Goal: Task Accomplishment & Management: Complete application form

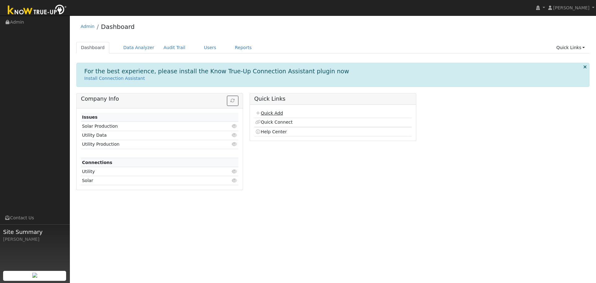
click at [270, 115] on link "Quick Add" at bounding box center [269, 112] width 28 height 5
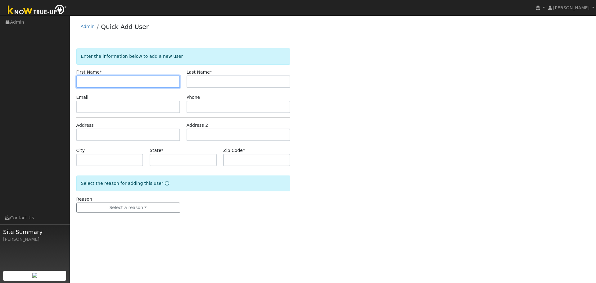
click at [102, 81] on input "text" at bounding box center [128, 81] width 104 height 12
drag, startPoint x: 102, startPoint y: 81, endPoint x: 62, endPoint y: 153, distance: 81.9
click at [62, 153] on ul "Navigation Admin Links Contact Us Site Summary Lani Harrbison" at bounding box center [35, 157] width 70 height 283
paste input "Kurt"
type input "Kurt"
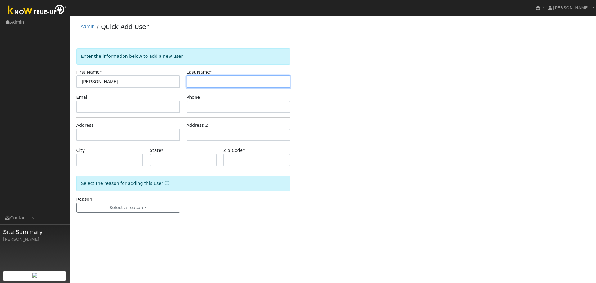
click at [203, 82] on input "text" at bounding box center [238, 81] width 104 height 12
paste input "Balasek"
type input "Balasek"
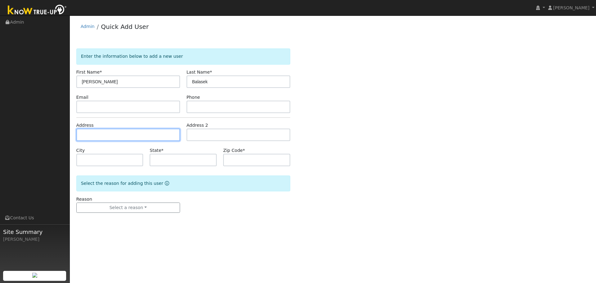
click at [125, 134] on input "text" at bounding box center [128, 134] width 104 height 12
paste input "8797 Quail Canyon Rd"
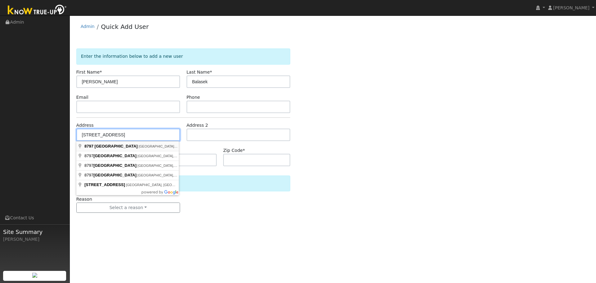
type input "8797 Quail Canyon Road"
type input "Vacaville"
type input "CA"
type input "95688"
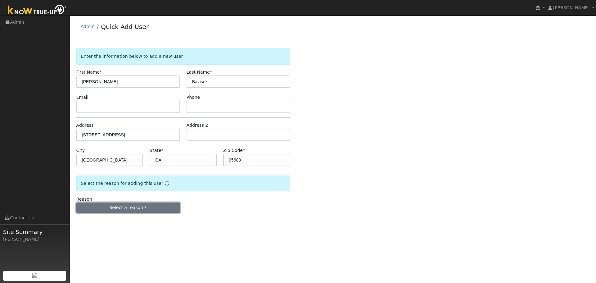
click at [127, 210] on button "Select a reason" at bounding box center [128, 207] width 104 height 11
click at [122, 222] on link "New lead" at bounding box center [111, 220] width 69 height 9
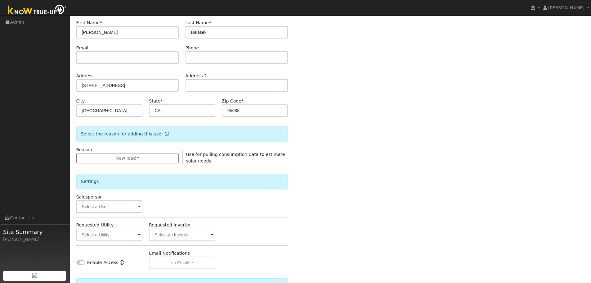
scroll to position [83, 0]
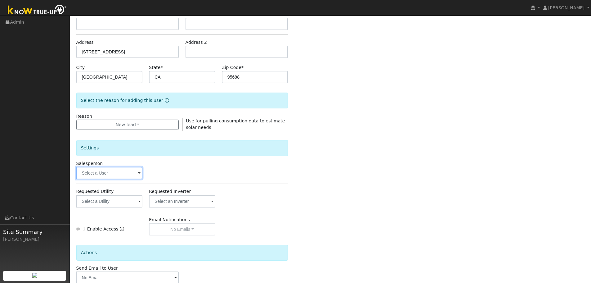
click at [102, 170] on input "text" at bounding box center [109, 173] width 66 height 12
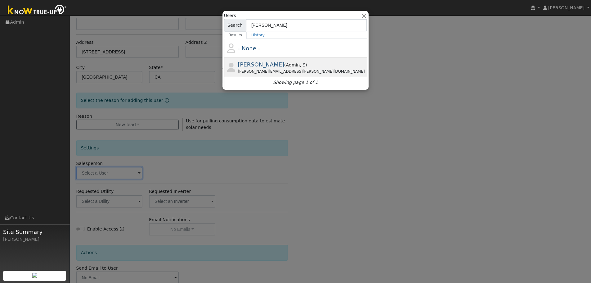
type input "jon"
click at [262, 69] on div "Jon.landsman@ambrosesolar.com" at bounding box center [302, 72] width 128 height 6
type input "Jon Landsman"
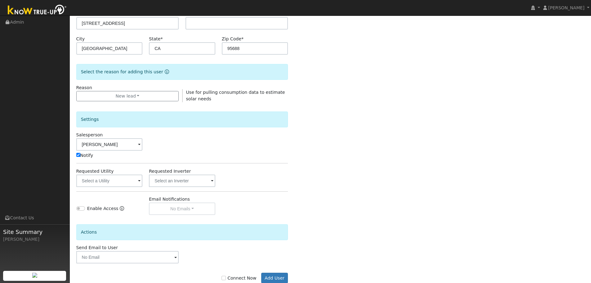
scroll to position [124, 0]
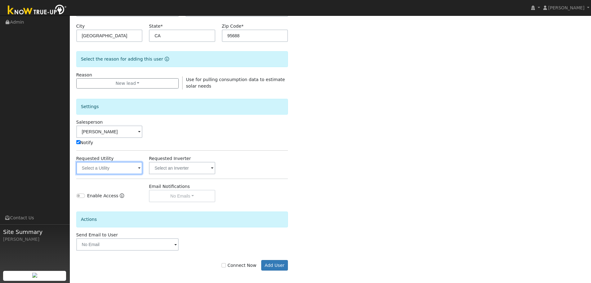
click at [104, 169] on input "text" at bounding box center [109, 168] width 66 height 12
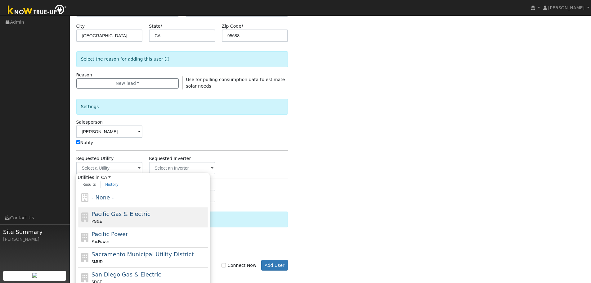
click at [106, 213] on span "Pacific Gas & Electric" at bounding box center [121, 213] width 59 height 7
type input "Pacific Gas & Electric"
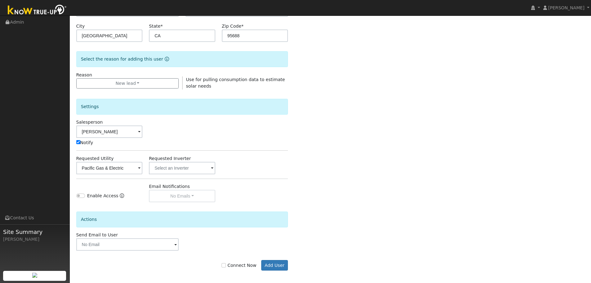
click at [251, 266] on label "Connect Now" at bounding box center [239, 265] width 35 height 7
click at [226, 266] on input "Connect Now" at bounding box center [224, 265] width 4 height 4
checkbox input "true"
click at [270, 266] on button "Add User" at bounding box center [274, 265] width 27 height 11
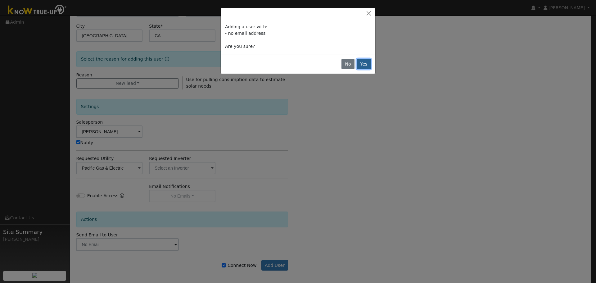
click at [361, 64] on button "Yes" at bounding box center [363, 64] width 14 height 11
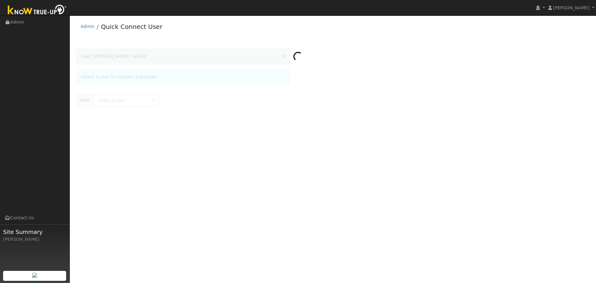
type input "[PERSON_NAME]"
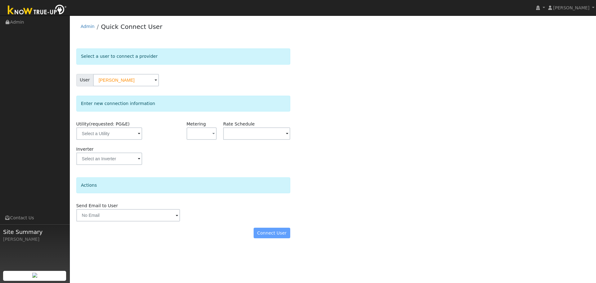
click at [138, 98] on div "Enter new connection information" at bounding box center [183, 104] width 214 height 16
click at [126, 133] on input "text" at bounding box center [109, 133] width 66 height 12
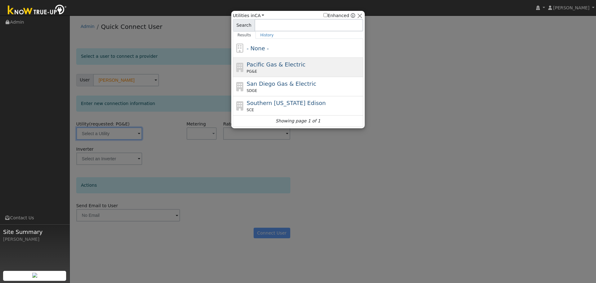
click at [283, 67] on span "Pacific Gas & Electric" at bounding box center [276, 64] width 59 height 7
type input "PG&E"
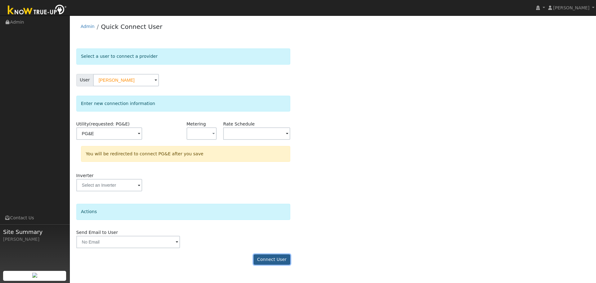
click at [274, 255] on button "Connect User" at bounding box center [271, 259] width 37 height 11
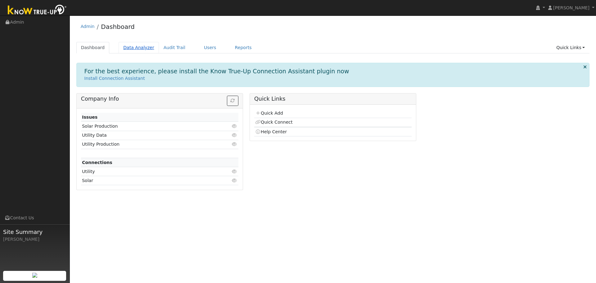
click at [122, 47] on link "Data Analyzer" at bounding box center [139, 47] width 40 height 11
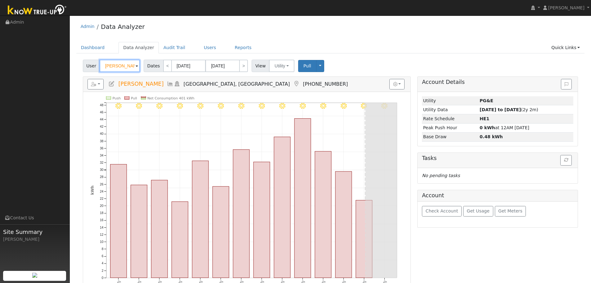
click at [108, 66] on input "Joseph Dixon" at bounding box center [120, 66] width 40 height 12
paste input "Balasek"
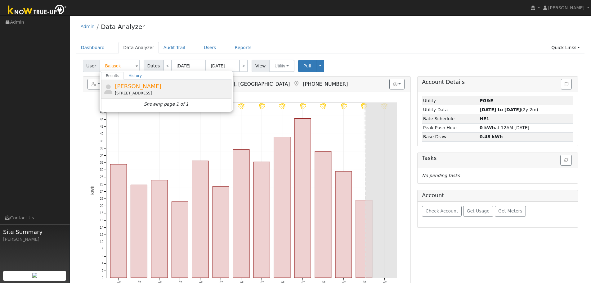
click at [128, 89] on span "[PERSON_NAME]" at bounding box center [138, 86] width 47 height 7
type input "[PERSON_NAME]"
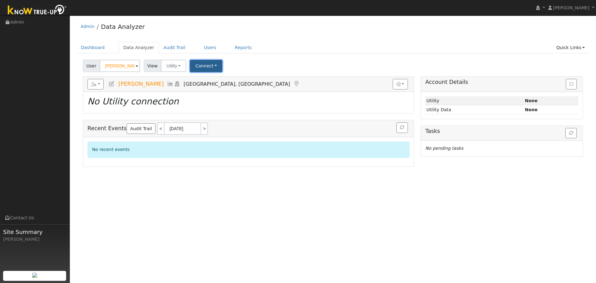
click at [198, 67] on button "Connect" at bounding box center [206, 66] width 32 height 12
click at [202, 92] on link "Quick Connect" at bounding box center [214, 92] width 48 height 9
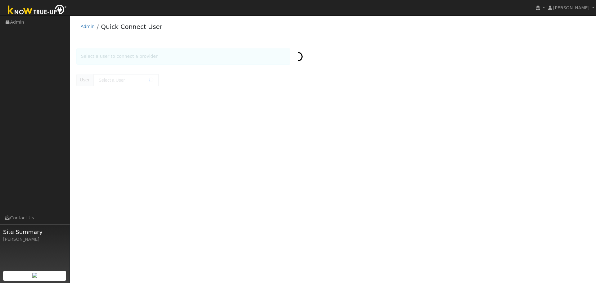
type input "[PERSON_NAME]"
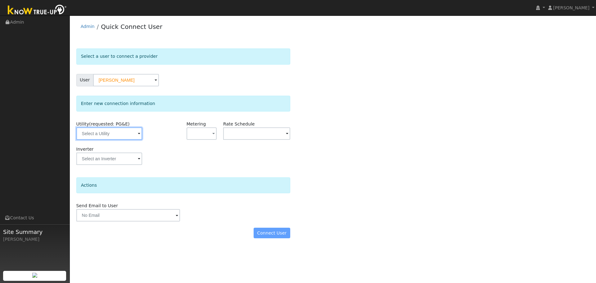
click at [113, 137] on input "text" at bounding box center [109, 133] width 66 height 12
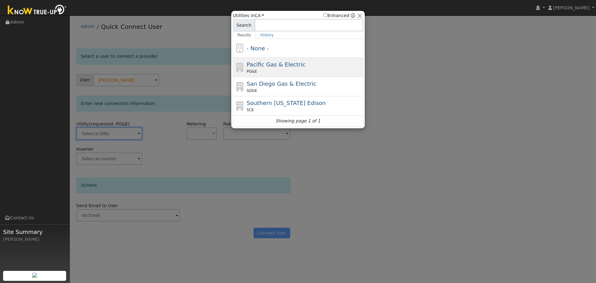
click at [274, 69] on div "PG&E" at bounding box center [304, 72] width 115 height 6
type input "PG&E"
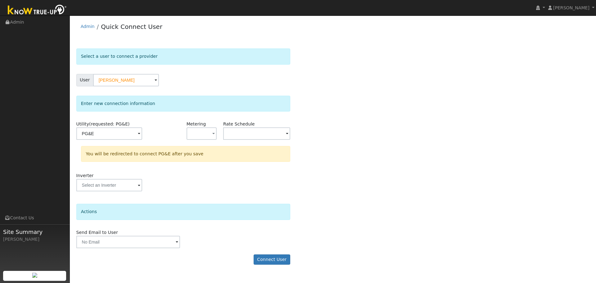
click at [177, 180] on div "Inverter" at bounding box center [183, 184] width 220 height 25
click at [264, 260] on button "Connect User" at bounding box center [271, 259] width 37 height 11
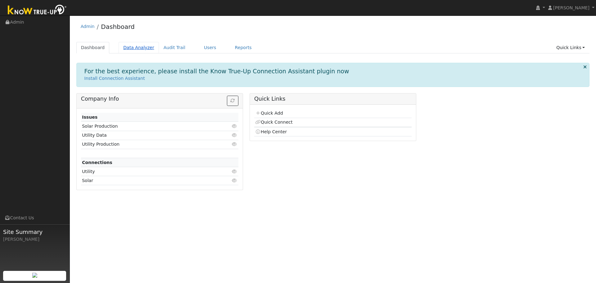
click at [129, 47] on link "Data Analyzer" at bounding box center [139, 47] width 40 height 11
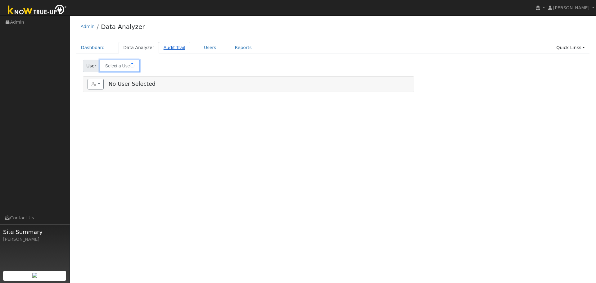
type input "[PERSON_NAME]"
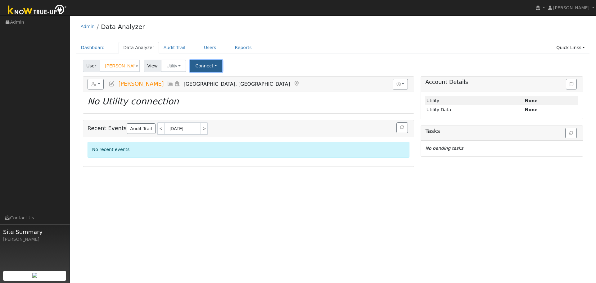
click at [209, 68] on button "Connect" at bounding box center [206, 66] width 32 height 12
click at [209, 89] on link "Quick Connect" at bounding box center [214, 92] width 48 height 9
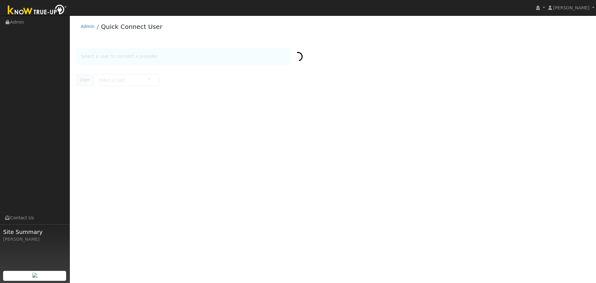
type input "[PERSON_NAME]"
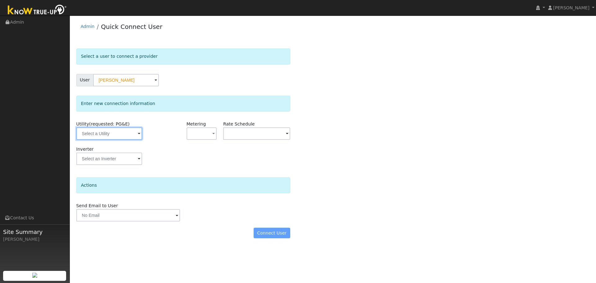
click at [83, 135] on input "text" at bounding box center [109, 133] width 66 height 12
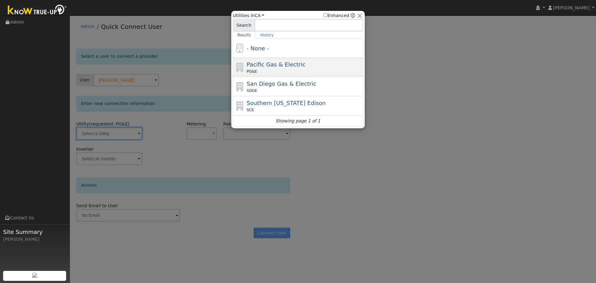
click at [261, 70] on div "PG&E" at bounding box center [304, 72] width 115 height 6
type input "PG&E"
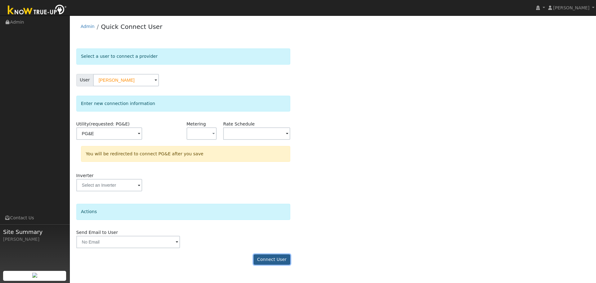
click at [271, 261] on button "Connect User" at bounding box center [271, 259] width 37 height 11
